Goal: Download file/media

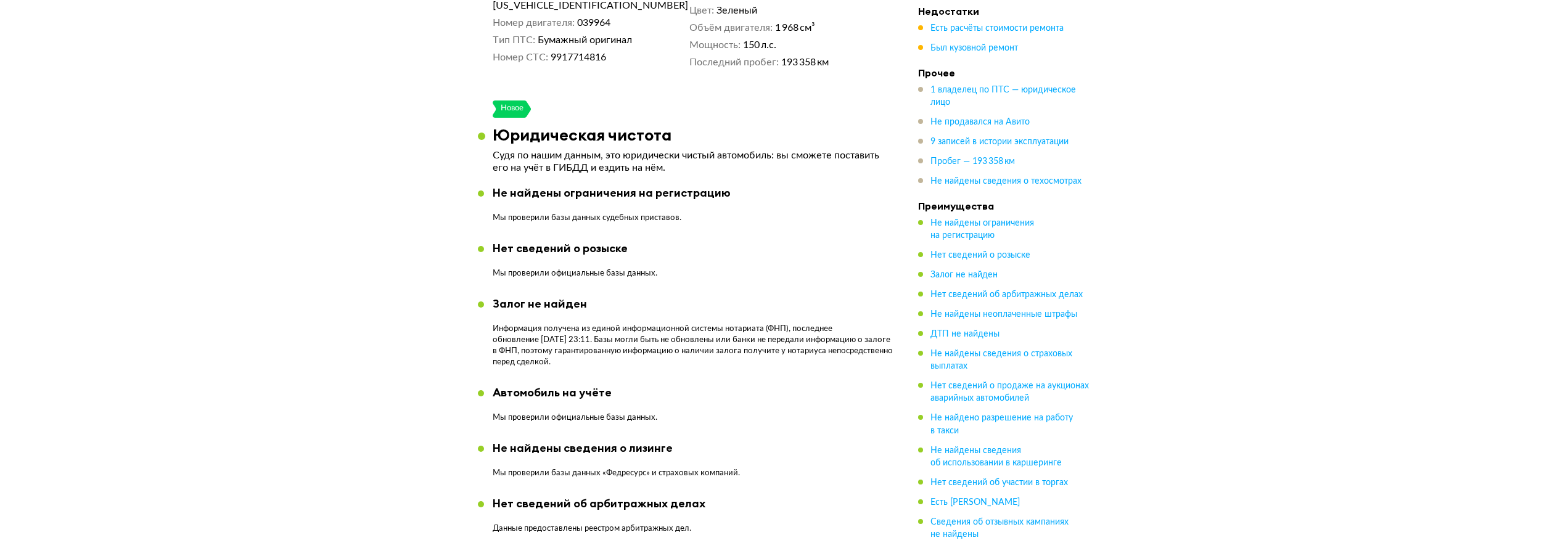
scroll to position [472, 0]
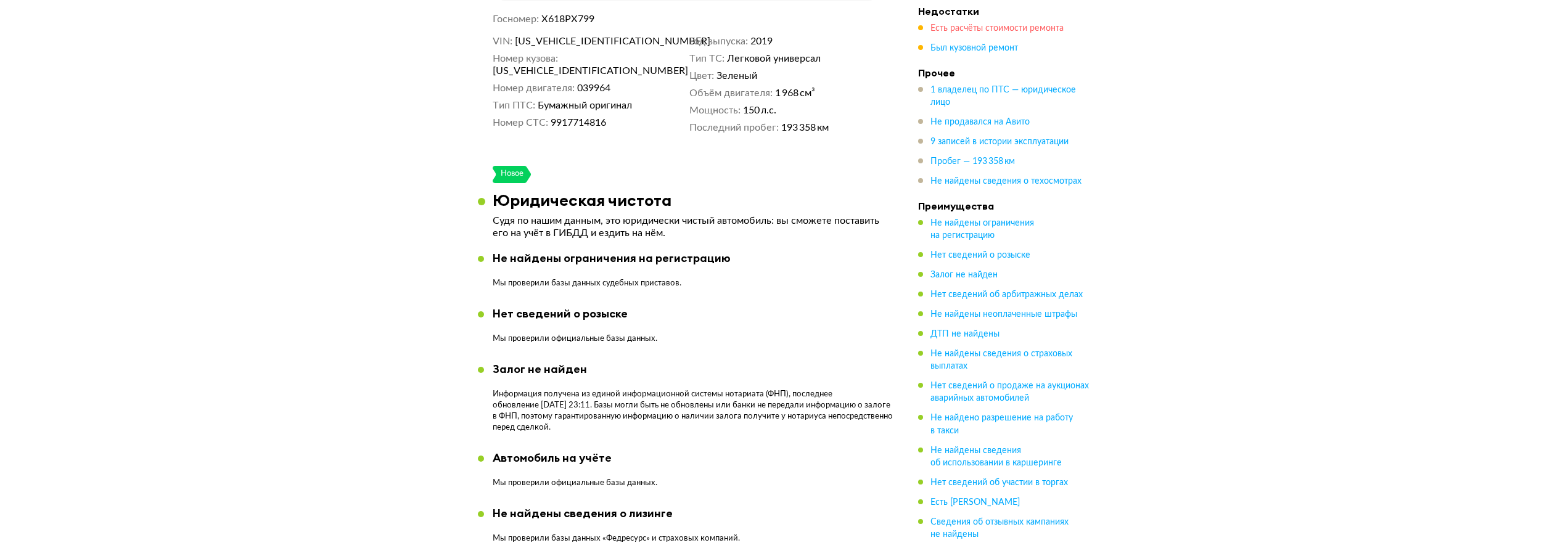
click at [1045, 24] on span "Есть расчёты стоимости ремонта" at bounding box center [997, 28] width 133 height 9
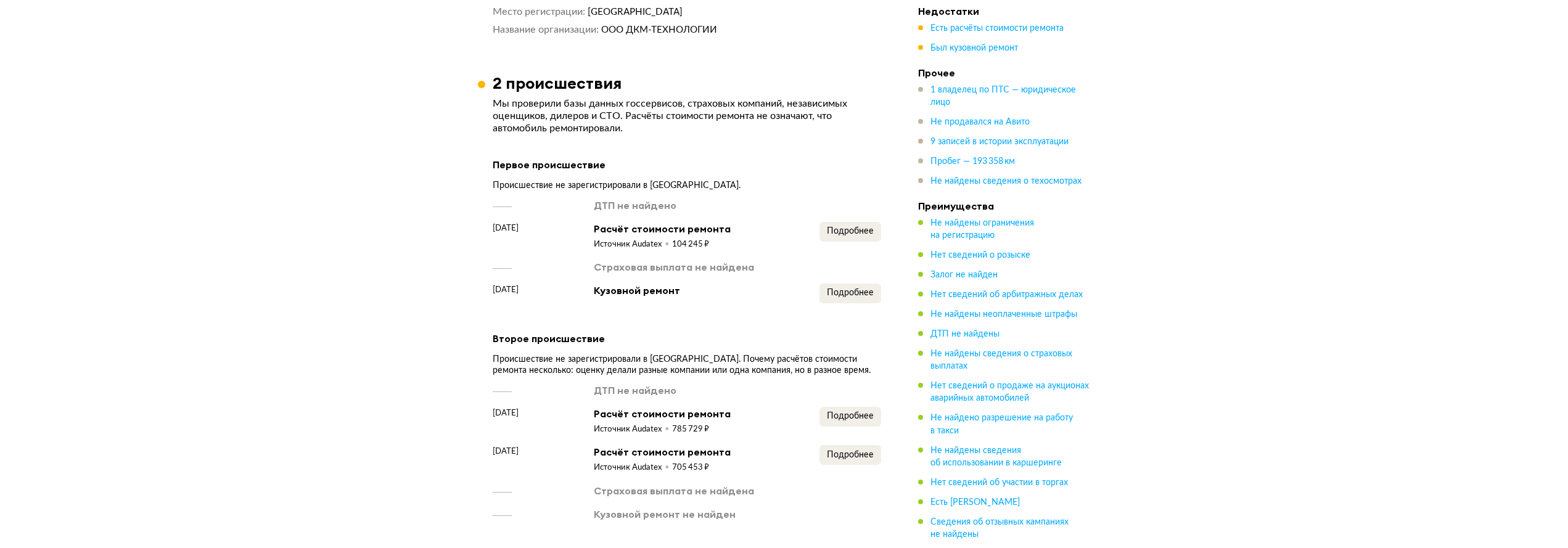
scroll to position [1540, 0]
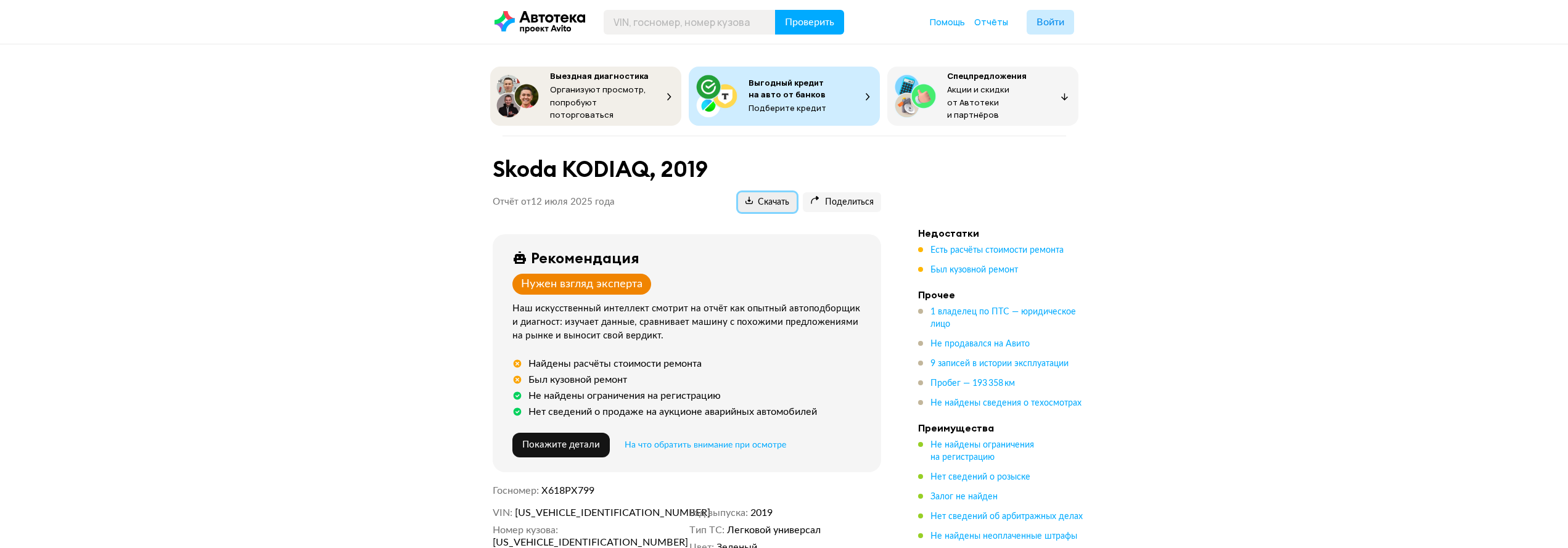
click at [772, 192] on button "Скачать" at bounding box center [767, 202] width 58 height 19
